Goal: Use online tool/utility

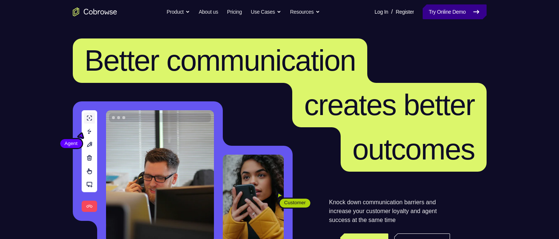
click at [446, 12] on link "Try Online Demo" at bounding box center [454, 11] width 64 height 15
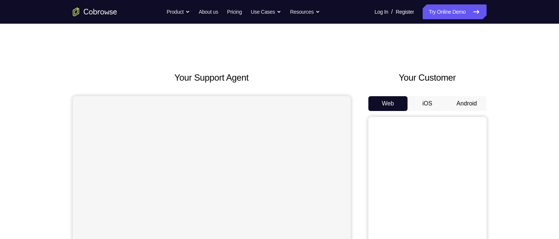
click at [456, 103] on button "Android" at bounding box center [467, 103] width 40 height 15
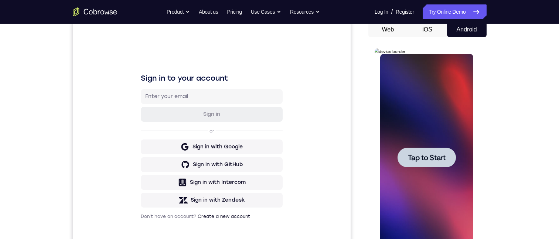
click at [422, 154] on span "Tap to Start" at bounding box center [427, 157] width 38 height 7
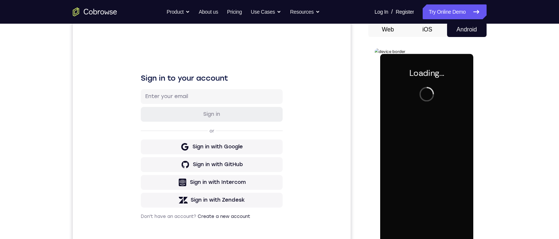
click at [422, 161] on div at bounding box center [426, 157] width 93 height 207
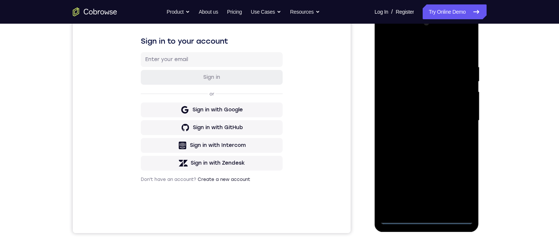
click at [428, 219] on div at bounding box center [426, 120] width 93 height 207
click at [461, 189] on div at bounding box center [426, 120] width 93 height 207
click at [458, 185] on div at bounding box center [426, 120] width 93 height 207
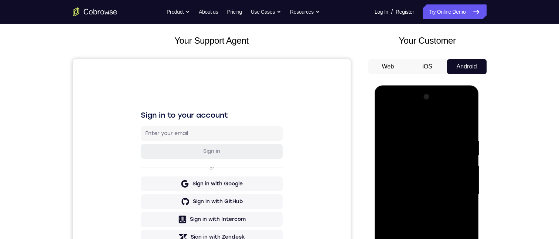
click at [410, 121] on div at bounding box center [426, 194] width 93 height 207
click at [457, 191] on div at bounding box center [426, 194] width 93 height 207
click at [419, 206] on div at bounding box center [426, 194] width 93 height 207
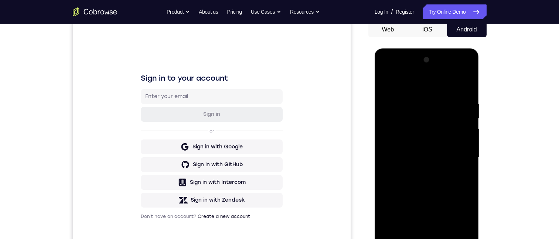
click at [418, 147] on div at bounding box center [426, 157] width 93 height 207
click at [418, 138] on div at bounding box center [426, 157] width 93 height 207
click at [429, 156] on div at bounding box center [426, 157] width 93 height 207
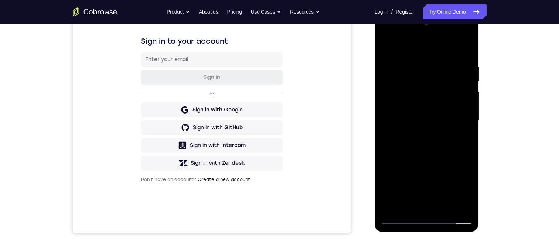
click at [437, 146] on div at bounding box center [426, 120] width 93 height 207
click at [431, 148] on div at bounding box center [426, 120] width 93 height 207
click at [443, 207] on div at bounding box center [426, 120] width 93 height 207
click at [431, 159] on div at bounding box center [426, 120] width 93 height 207
click at [429, 86] on div at bounding box center [426, 120] width 93 height 207
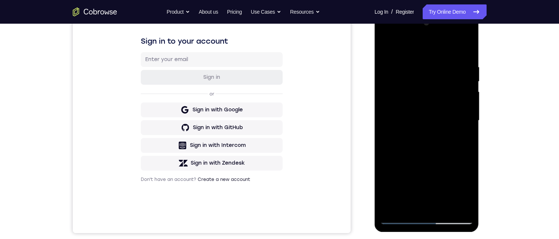
click at [422, 153] on div at bounding box center [426, 120] width 93 height 207
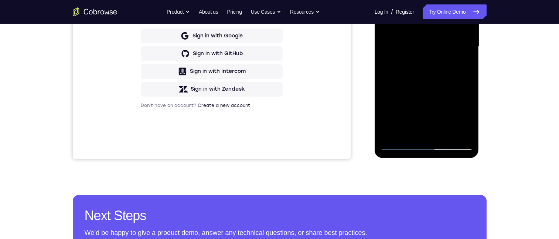
scroll to position [222, 0]
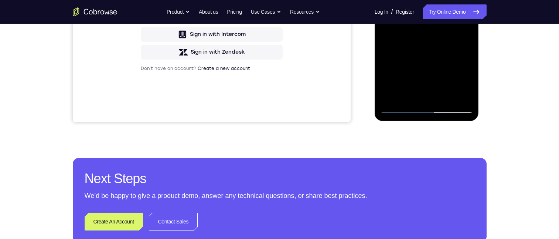
click at [432, 79] on div at bounding box center [426, 9] width 93 height 207
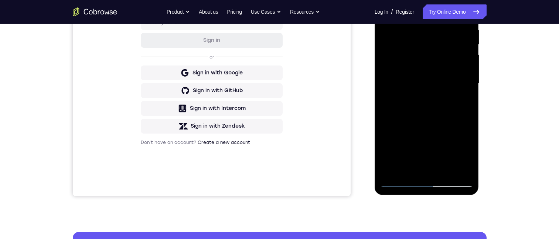
click at [443, 154] on div at bounding box center [426, 83] width 93 height 207
click at [449, 153] on div at bounding box center [426, 83] width 93 height 207
click at [464, 101] on div at bounding box center [426, 83] width 93 height 207
click at [386, 13] on div at bounding box center [426, 83] width 93 height 207
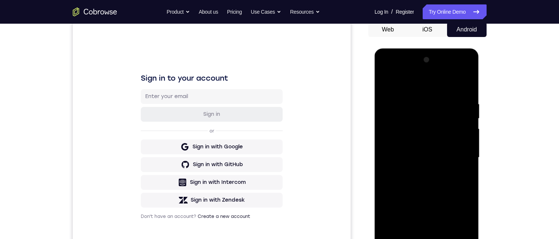
click at [422, 192] on div at bounding box center [426, 157] width 93 height 207
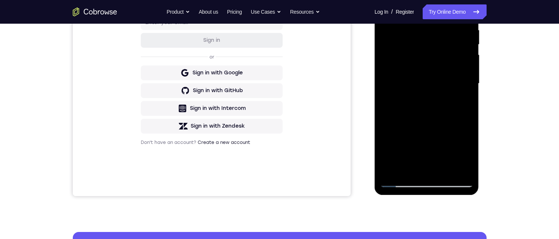
click at [460, 102] on div at bounding box center [426, 83] width 93 height 207
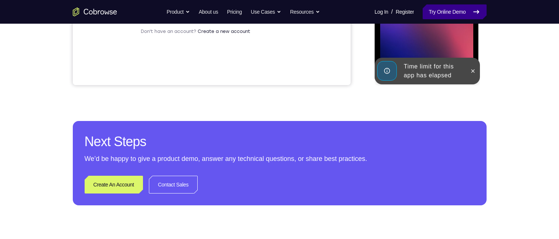
scroll to position [185, 0]
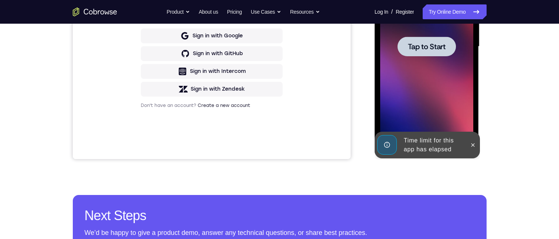
click at [432, 64] on div at bounding box center [426, 46] width 93 height 207
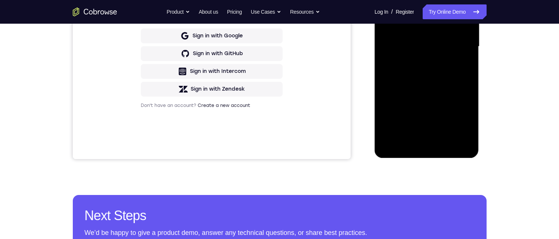
scroll to position [74, 0]
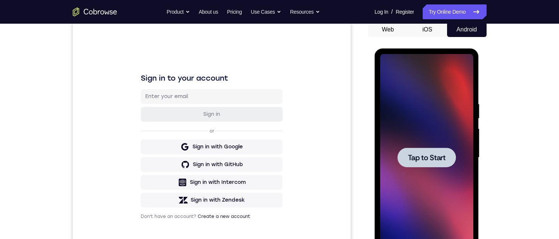
click at [403, 184] on div at bounding box center [426, 157] width 93 height 207
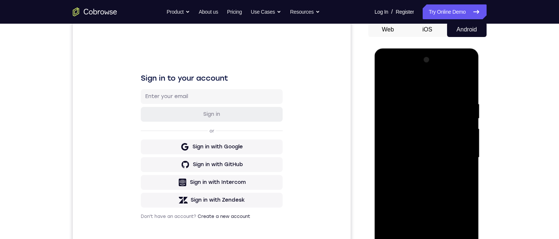
scroll to position [185, 0]
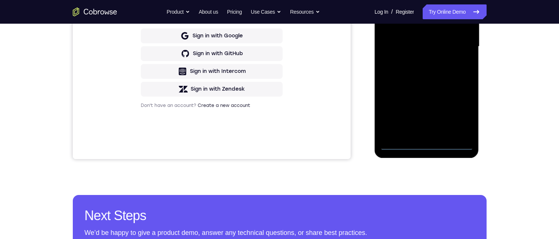
drag, startPoint x: 427, startPoint y: 144, endPoint x: 807, endPoint y: 99, distance: 382.6
click at [427, 144] on div at bounding box center [426, 46] width 93 height 207
click at [454, 116] on div at bounding box center [426, 46] width 93 height 207
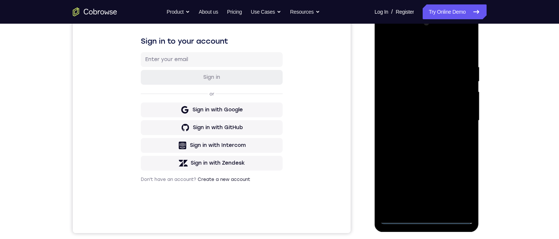
click at [409, 46] on div at bounding box center [426, 120] width 93 height 207
click at [455, 117] on div at bounding box center [426, 120] width 93 height 207
click at [421, 209] on div at bounding box center [426, 120] width 93 height 207
click at [423, 114] on div at bounding box center [426, 120] width 93 height 207
click at [410, 102] on div at bounding box center [426, 120] width 93 height 207
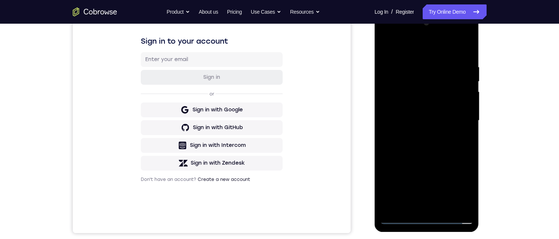
click at [422, 119] on div at bounding box center [426, 120] width 93 height 207
click at [433, 150] on div at bounding box center [426, 120] width 93 height 207
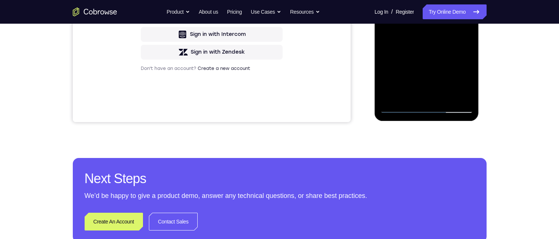
click at [444, 96] on div at bounding box center [426, 9] width 93 height 207
click at [432, 45] on div at bounding box center [426, 9] width 93 height 207
click at [425, 54] on div at bounding box center [426, 9] width 93 height 207
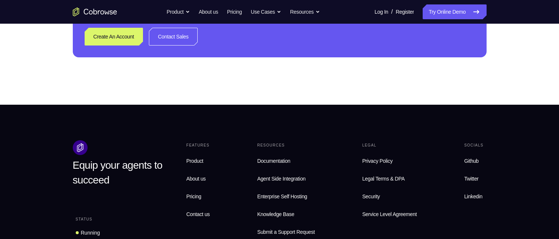
drag, startPoint x: 459, startPoint y: -179, endPoint x: 457, endPoint y: -147, distance: 31.8
drag, startPoint x: 468, startPoint y: -181, endPoint x: 468, endPoint y: -165, distance: 15.5
drag, startPoint x: 466, startPoint y: -134, endPoint x: 461, endPoint y: -190, distance: 55.6
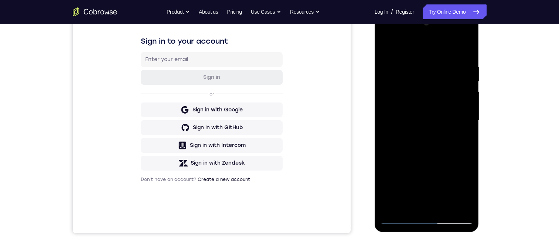
click at [383, 48] on div at bounding box center [426, 120] width 93 height 207
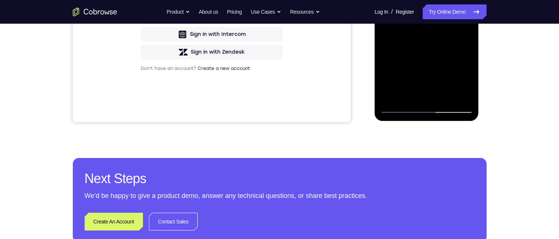
drag, startPoint x: 440, startPoint y: 80, endPoint x: 437, endPoint y: 40, distance: 40.3
click at [437, 40] on div at bounding box center [426, 9] width 93 height 207
drag, startPoint x: 434, startPoint y: 79, endPoint x: 436, endPoint y: 54, distance: 24.8
click at [436, 54] on div at bounding box center [426, 9] width 93 height 207
click at [414, 73] on div at bounding box center [426, 9] width 93 height 207
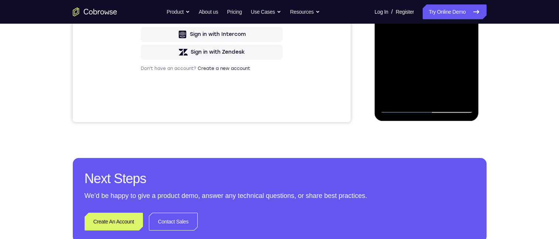
scroll to position [185, 0]
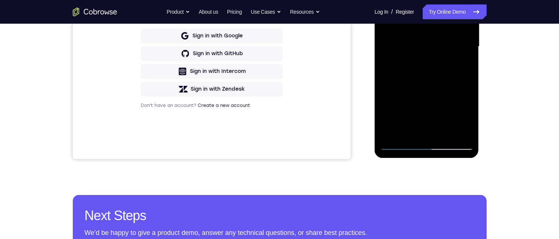
click at [464, 64] on div at bounding box center [426, 46] width 93 height 207
click at [465, 65] on div at bounding box center [426, 46] width 93 height 207
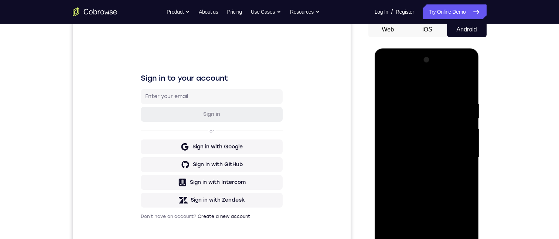
click at [389, 84] on div at bounding box center [426, 157] width 93 height 207
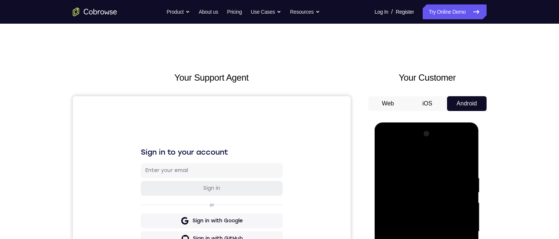
scroll to position [222, 0]
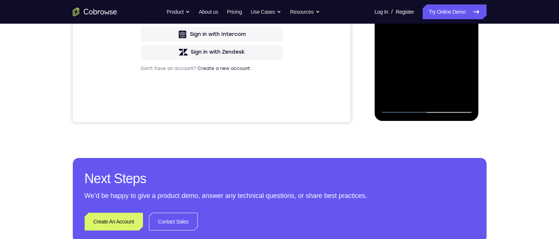
drag, startPoint x: 428, startPoint y: 72, endPoint x: 430, endPoint y: 56, distance: 15.6
click at [430, 56] on div at bounding box center [426, 9] width 93 height 207
click at [428, 57] on div at bounding box center [426, 9] width 93 height 207
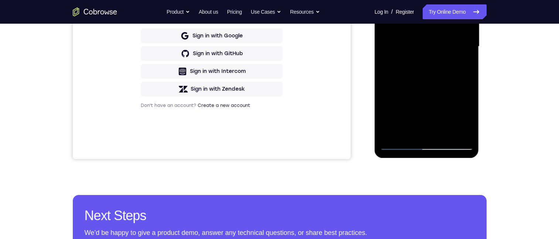
scroll to position [148, 0]
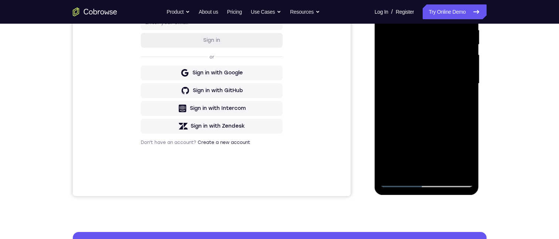
click at [412, 154] on div at bounding box center [426, 83] width 93 height 207
click at [420, 153] on div at bounding box center [426, 83] width 93 height 207
click at [384, 115] on div at bounding box center [426, 83] width 93 height 207
click at [407, 169] on div at bounding box center [426, 83] width 93 height 207
click at [437, 127] on div at bounding box center [426, 83] width 93 height 207
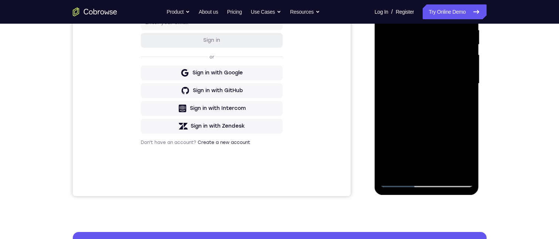
click at [459, 96] on div at bounding box center [426, 83] width 93 height 207
click at [462, 102] on div at bounding box center [426, 83] width 93 height 207
click at [386, 8] on div at bounding box center [426, 83] width 93 height 207
click at [423, 118] on div at bounding box center [426, 83] width 93 height 207
click at [429, 153] on div at bounding box center [426, 83] width 93 height 207
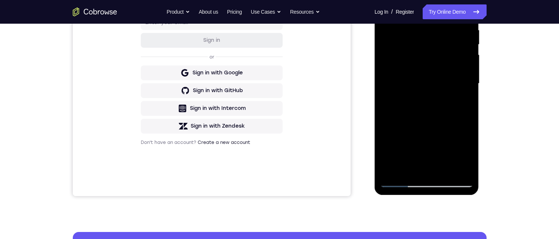
click at [434, 154] on div at bounding box center [426, 83] width 93 height 207
click at [459, 101] on div at bounding box center [426, 83] width 93 height 207
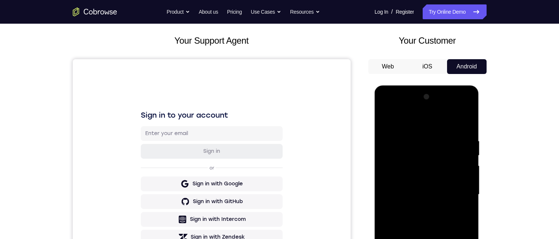
click at [386, 123] on div at bounding box center [426, 194] width 93 height 207
click at [439, 192] on div at bounding box center [426, 194] width 93 height 207
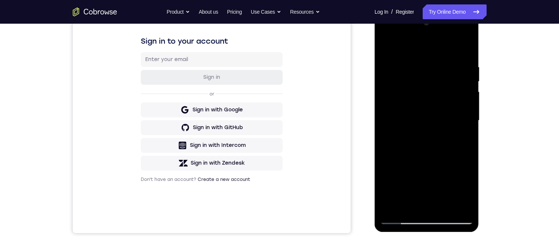
click at [386, 49] on div at bounding box center [426, 120] width 93 height 207
click at [412, 167] on div at bounding box center [426, 120] width 93 height 207
click at [386, 47] on div at bounding box center [426, 120] width 93 height 207
click at [415, 153] on div at bounding box center [426, 120] width 93 height 207
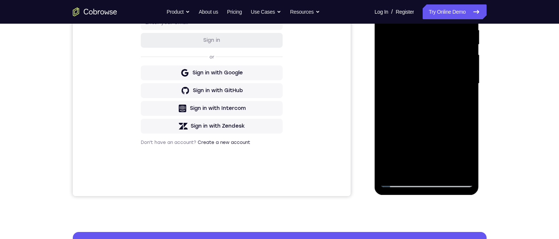
click at [387, 11] on div at bounding box center [426, 83] width 93 height 207
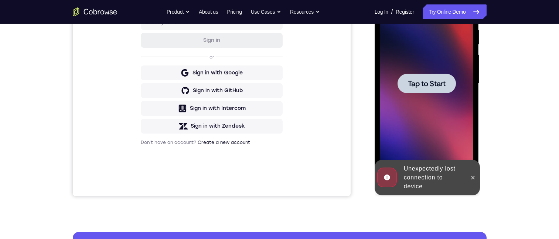
scroll to position [111, 0]
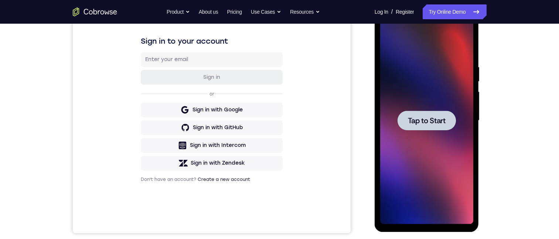
click at [443, 161] on div at bounding box center [426, 120] width 93 height 207
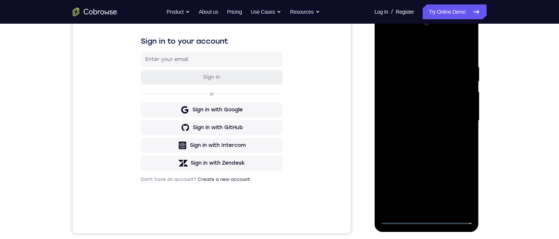
click at [426, 217] on div at bounding box center [426, 120] width 93 height 207
click at [459, 189] on div at bounding box center [426, 120] width 93 height 207
click at [406, 47] on div at bounding box center [426, 120] width 93 height 207
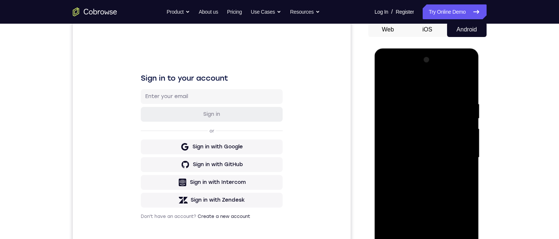
drag, startPoint x: 458, startPoint y: 152, endPoint x: 455, endPoint y: 148, distance: 5.0
click at [456, 152] on div at bounding box center [426, 157] width 93 height 207
click at [421, 170] on div at bounding box center [426, 157] width 93 height 207
click at [401, 150] on div at bounding box center [426, 157] width 93 height 207
click at [402, 143] on div at bounding box center [426, 157] width 93 height 207
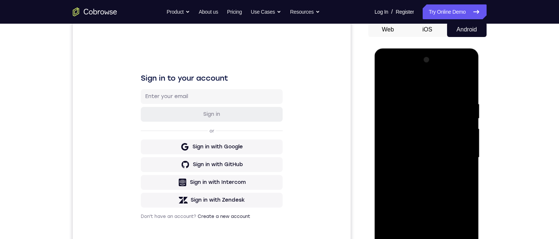
click at [405, 154] on div at bounding box center [426, 157] width 93 height 207
click at [411, 180] on div at bounding box center [426, 157] width 93 height 207
click at [422, 190] on div at bounding box center [426, 157] width 93 height 207
click at [442, 113] on div at bounding box center [426, 157] width 93 height 207
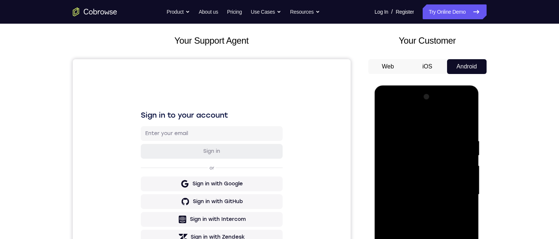
scroll to position [111, 0]
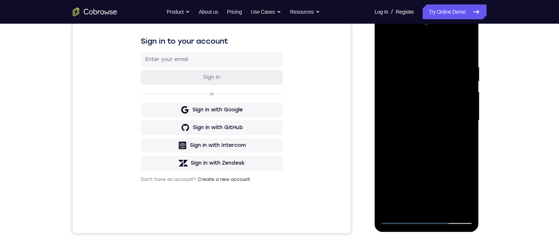
drag, startPoint x: 425, startPoint y: 114, endPoint x: 425, endPoint y: 41, distance: 72.4
click at [425, 42] on div at bounding box center [426, 120] width 93 height 207
click at [426, 44] on div at bounding box center [426, 120] width 93 height 207
click at [428, 188] on div at bounding box center [426, 120] width 93 height 207
click at [467, 119] on div at bounding box center [426, 120] width 93 height 207
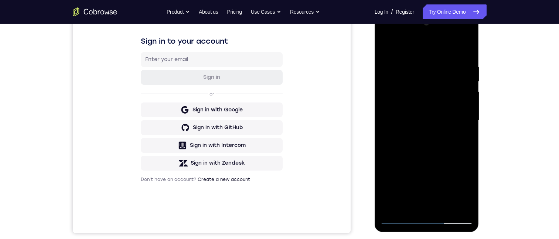
click at [467, 118] on div at bounding box center [426, 120] width 93 height 207
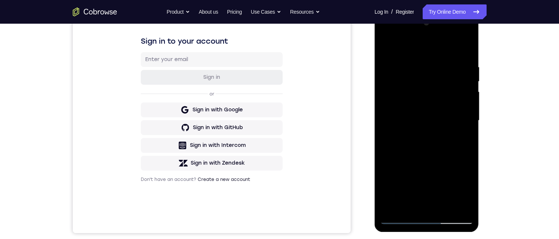
click at [467, 118] on div at bounding box center [426, 120] width 93 height 207
click at [467, 120] on div at bounding box center [426, 120] width 93 height 207
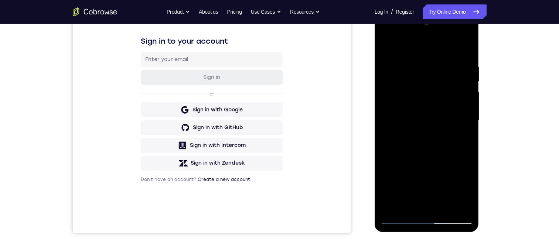
click at [467, 120] on div at bounding box center [426, 120] width 93 height 207
click at [424, 11] on html "Online web based iOS Simulators and Android Emulators. Run iPhone, iPad, Mobile…" at bounding box center [426, 122] width 105 height 222
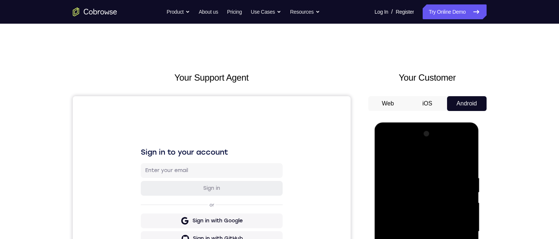
click at [427, 238] on html "Online web based iOS Simulators and Android Emulators. Run iPhone, iPad, Mobile…" at bounding box center [426, 233] width 105 height 222
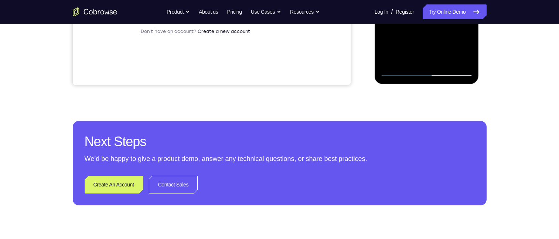
scroll to position [247, 0]
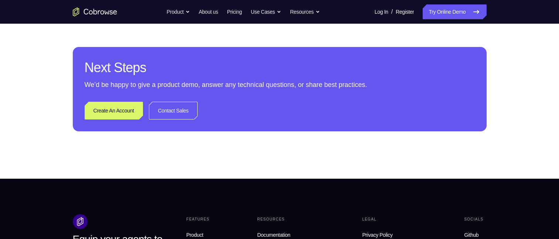
drag, startPoint x: 435, startPoint y: -135, endPoint x: 437, endPoint y: -2, distance: 132.9
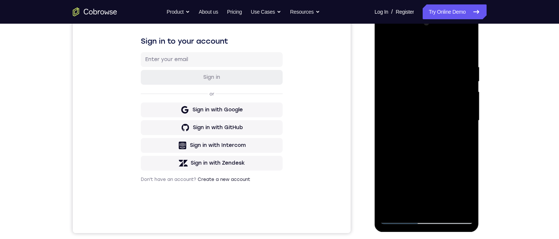
click at [374, 124] on html "Online web based iOS Simulators and Android Emulators. Run iPhone, iPad, Mobile…" at bounding box center [426, 122] width 105 height 222
click at [463, 48] on div at bounding box center [426, 120] width 93 height 207
click at [464, 60] on div at bounding box center [426, 120] width 93 height 207
click at [426, 85] on div at bounding box center [426, 120] width 93 height 207
click at [387, 62] on div at bounding box center [426, 120] width 93 height 207
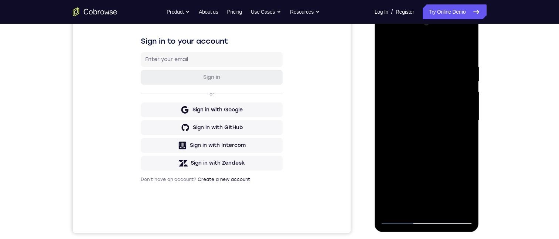
click at [391, 67] on div at bounding box center [426, 120] width 93 height 207
click at [394, 65] on div at bounding box center [426, 120] width 93 height 207
click at [387, 45] on div at bounding box center [426, 120] width 93 height 207
click at [412, 60] on div at bounding box center [426, 120] width 93 height 207
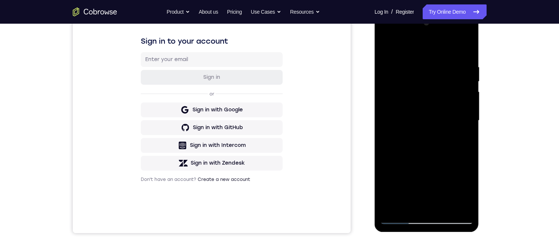
click at [424, 82] on div at bounding box center [426, 120] width 93 height 207
click at [442, 72] on div at bounding box center [426, 120] width 93 height 207
click at [449, 161] on div at bounding box center [426, 120] width 93 height 207
click at [415, 203] on div at bounding box center [426, 120] width 93 height 207
click at [459, 140] on div at bounding box center [426, 120] width 93 height 207
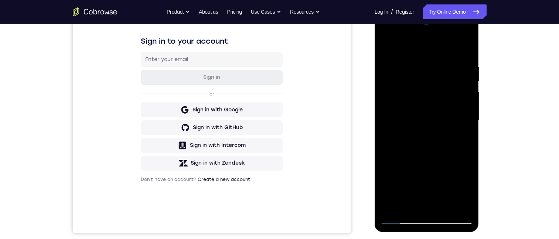
click at [382, 47] on div at bounding box center [426, 120] width 93 height 207
click at [388, 45] on div at bounding box center [426, 120] width 93 height 207
click at [466, 45] on div at bounding box center [426, 120] width 93 height 207
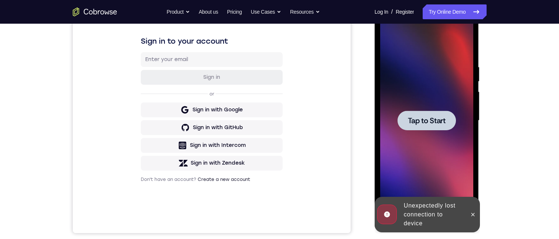
click at [418, 117] on span "Tap to Start" at bounding box center [427, 120] width 38 height 7
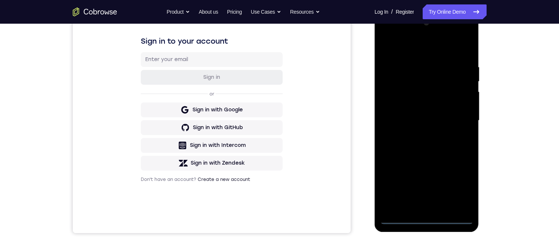
click at [424, 218] on div at bounding box center [426, 120] width 93 height 207
click at [433, 165] on div at bounding box center [426, 120] width 93 height 207
click at [457, 185] on div at bounding box center [426, 120] width 93 height 207
click at [410, 45] on div at bounding box center [426, 120] width 93 height 207
click at [457, 114] on div at bounding box center [426, 120] width 93 height 207
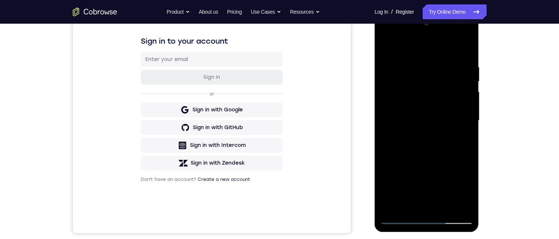
click at [418, 133] on div at bounding box center [426, 120] width 93 height 207
click at [431, 114] on div at bounding box center [426, 120] width 93 height 207
click at [430, 107] on div at bounding box center [426, 120] width 93 height 207
click at [430, 120] on div at bounding box center [426, 120] width 93 height 207
click at [440, 150] on div at bounding box center [426, 120] width 93 height 207
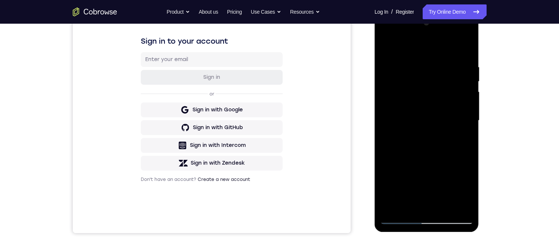
click at [436, 152] on div at bounding box center [426, 120] width 93 height 207
click at [420, 60] on div at bounding box center [426, 120] width 93 height 207
click at [422, 84] on div at bounding box center [426, 120] width 93 height 207
click at [386, 44] on div at bounding box center [426, 120] width 93 height 207
click at [438, 61] on div at bounding box center [426, 120] width 93 height 207
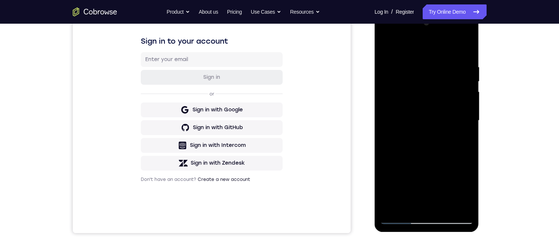
click at [465, 140] on div at bounding box center [426, 120] width 93 height 207
click at [463, 136] on div at bounding box center [426, 120] width 93 height 207
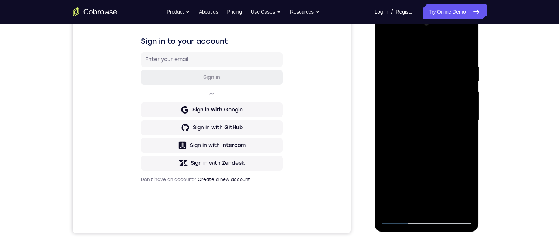
click at [463, 136] on div at bounding box center [426, 120] width 93 height 207
click at [466, 136] on div at bounding box center [426, 120] width 93 height 207
click at [468, 107] on div at bounding box center [426, 120] width 93 height 207
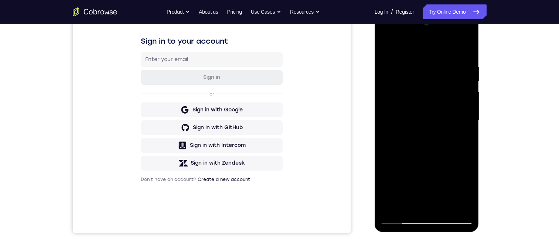
click at [465, 48] on div at bounding box center [426, 120] width 93 height 207
click at [446, 205] on div at bounding box center [426, 120] width 93 height 207
click at [438, 160] on div at bounding box center [426, 120] width 93 height 207
click at [417, 133] on div at bounding box center [426, 120] width 93 height 207
click at [431, 188] on div at bounding box center [426, 120] width 93 height 207
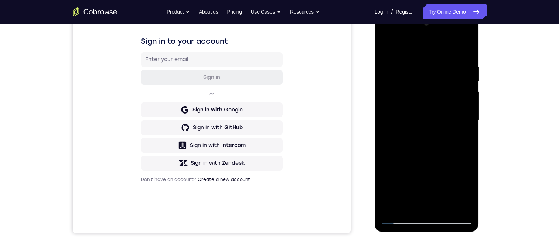
click at [431, 190] on div at bounding box center [426, 120] width 93 height 207
